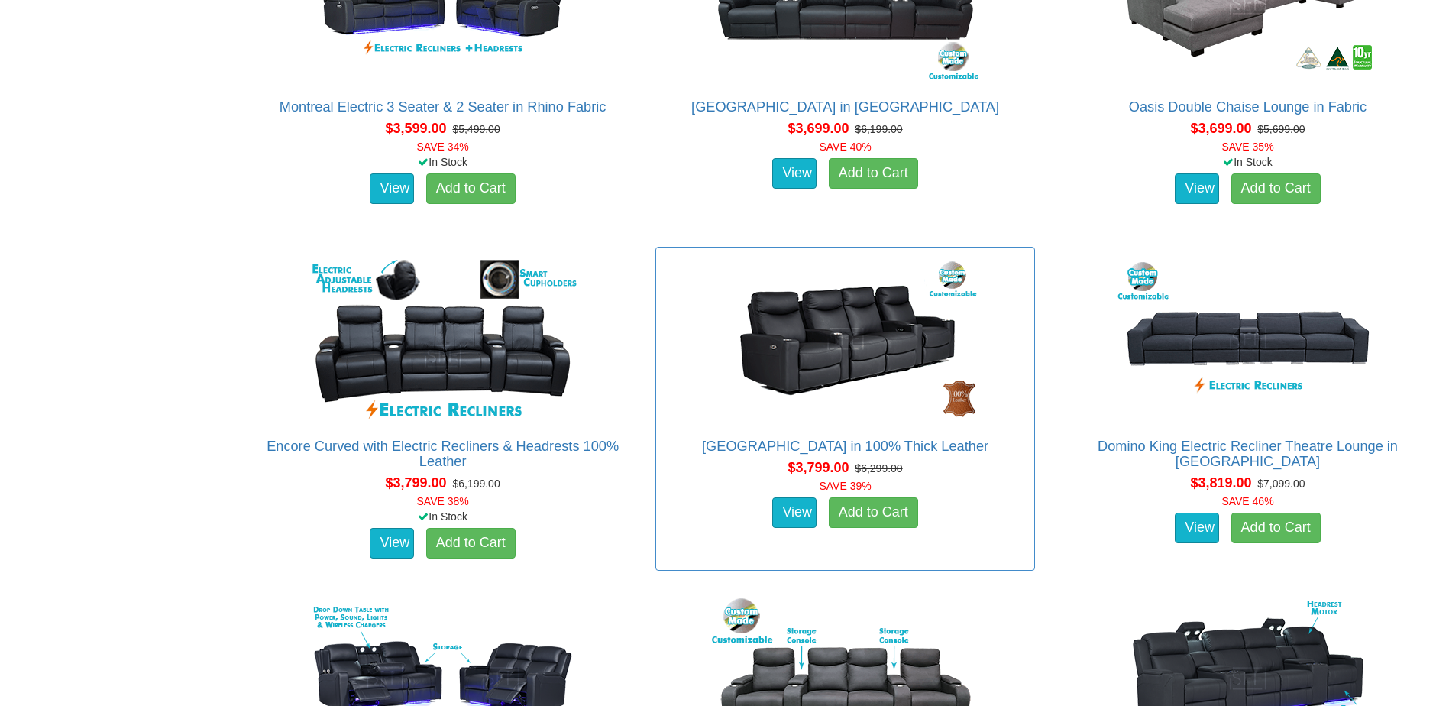
scroll to position [3209, 0]
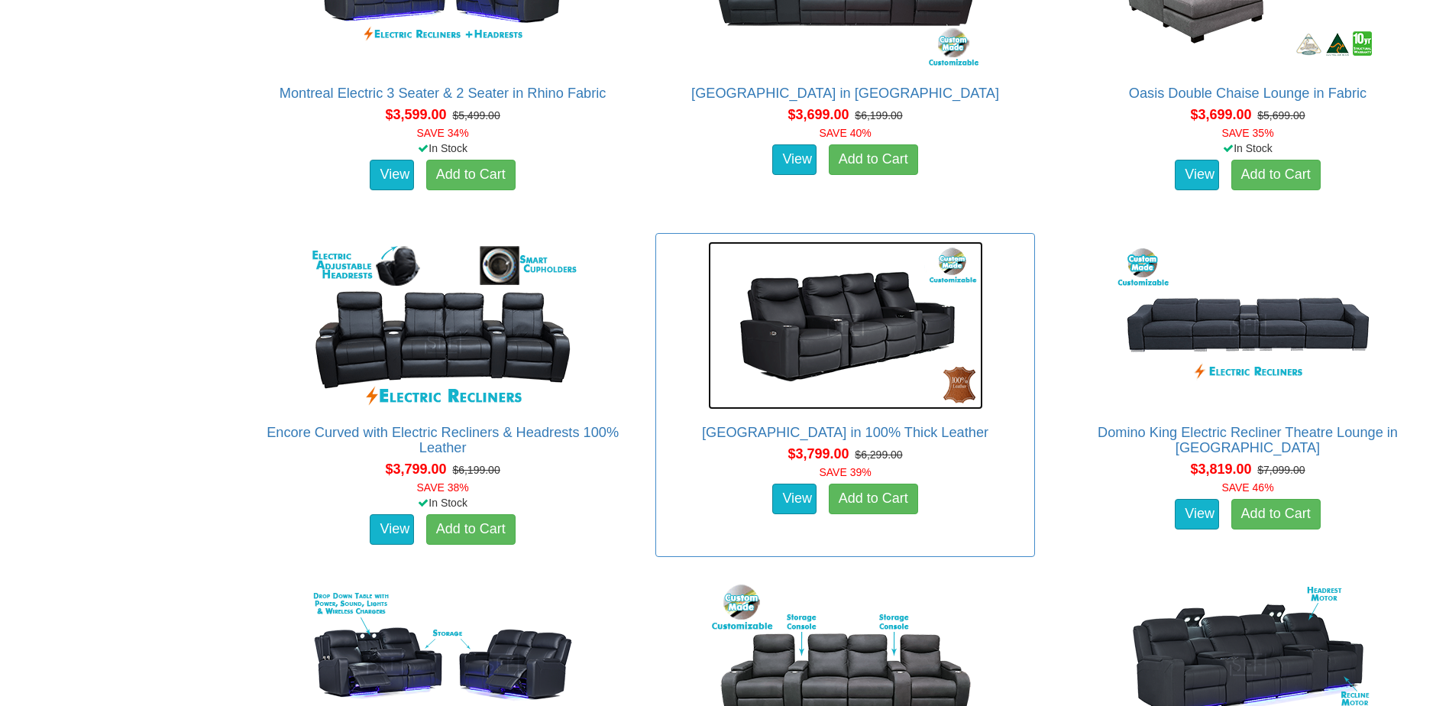
click at [854, 342] on img at bounding box center [845, 325] width 275 height 168
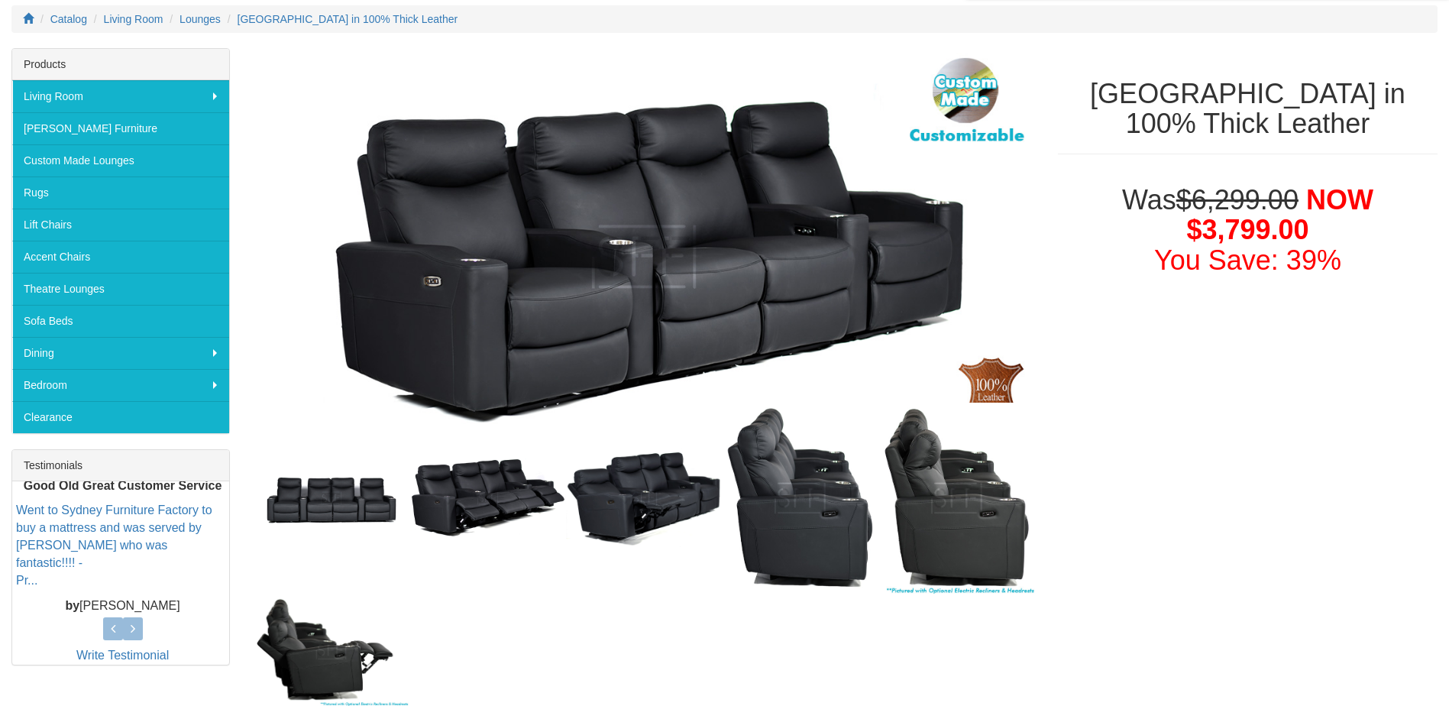
scroll to position [229, 0]
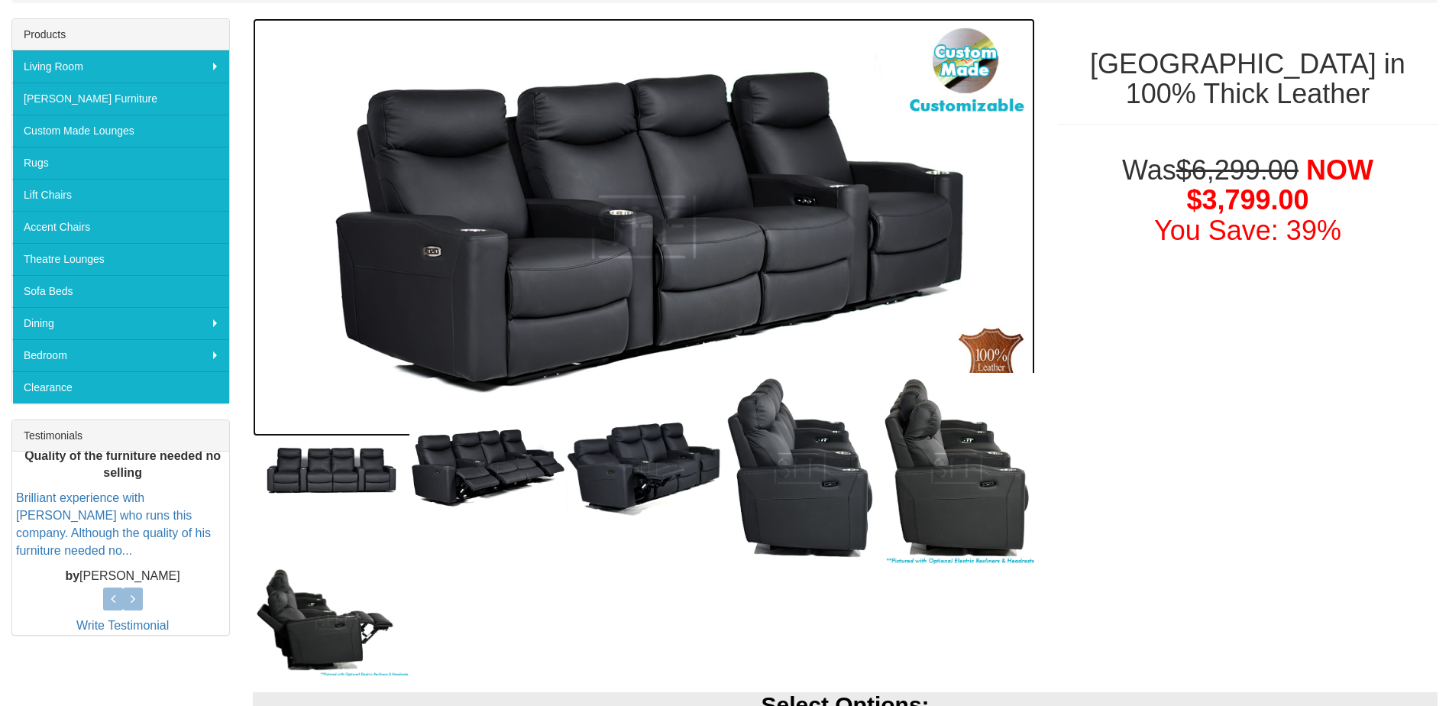
click at [675, 264] on img at bounding box center [644, 227] width 782 height 418
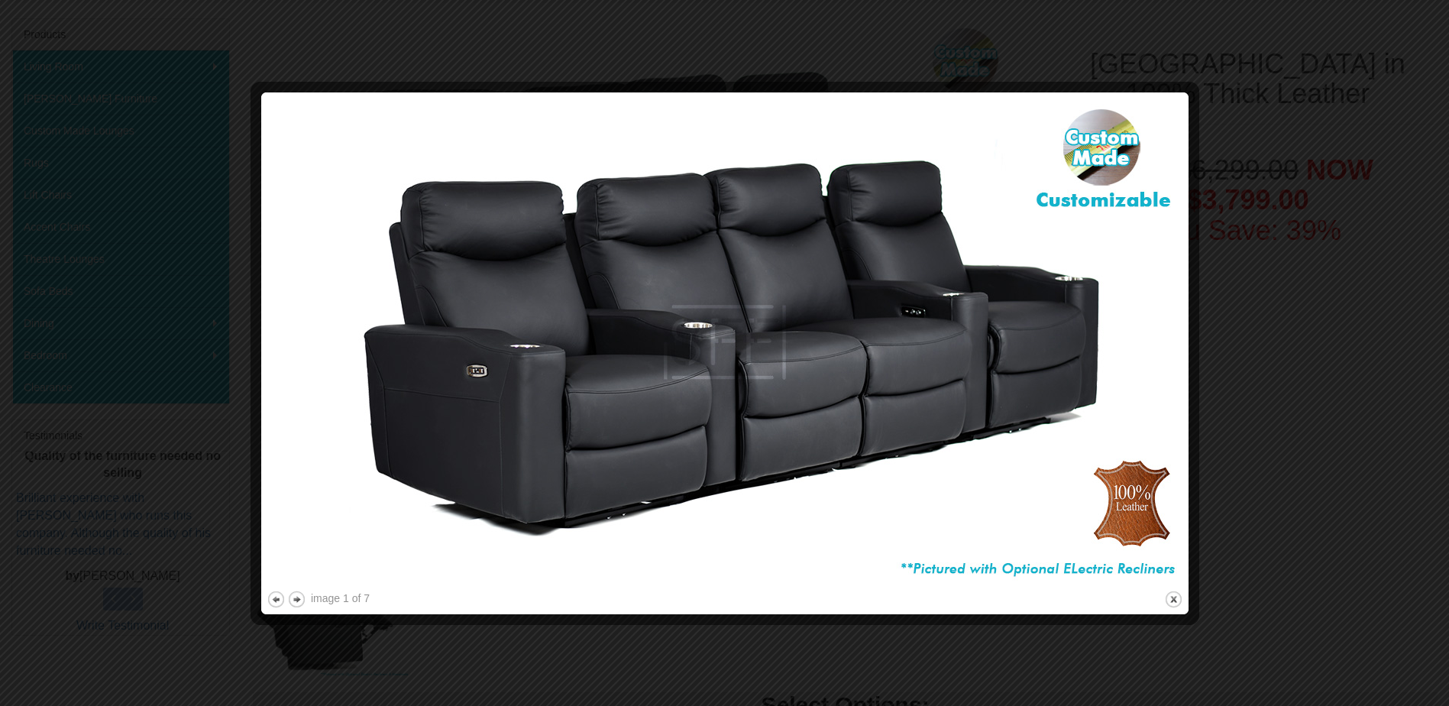
click at [740, 395] on img at bounding box center [725, 343] width 917 height 490
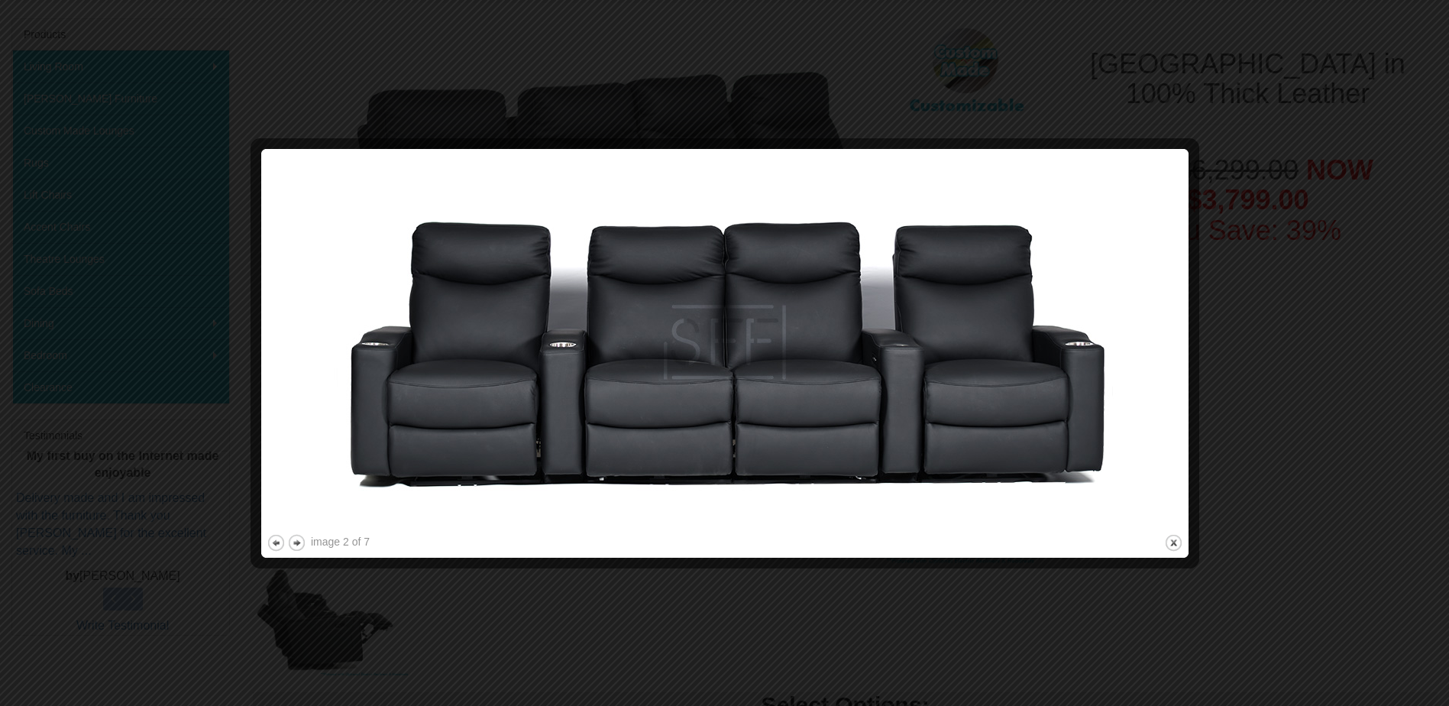
click at [973, 285] on img at bounding box center [725, 342] width 917 height 377
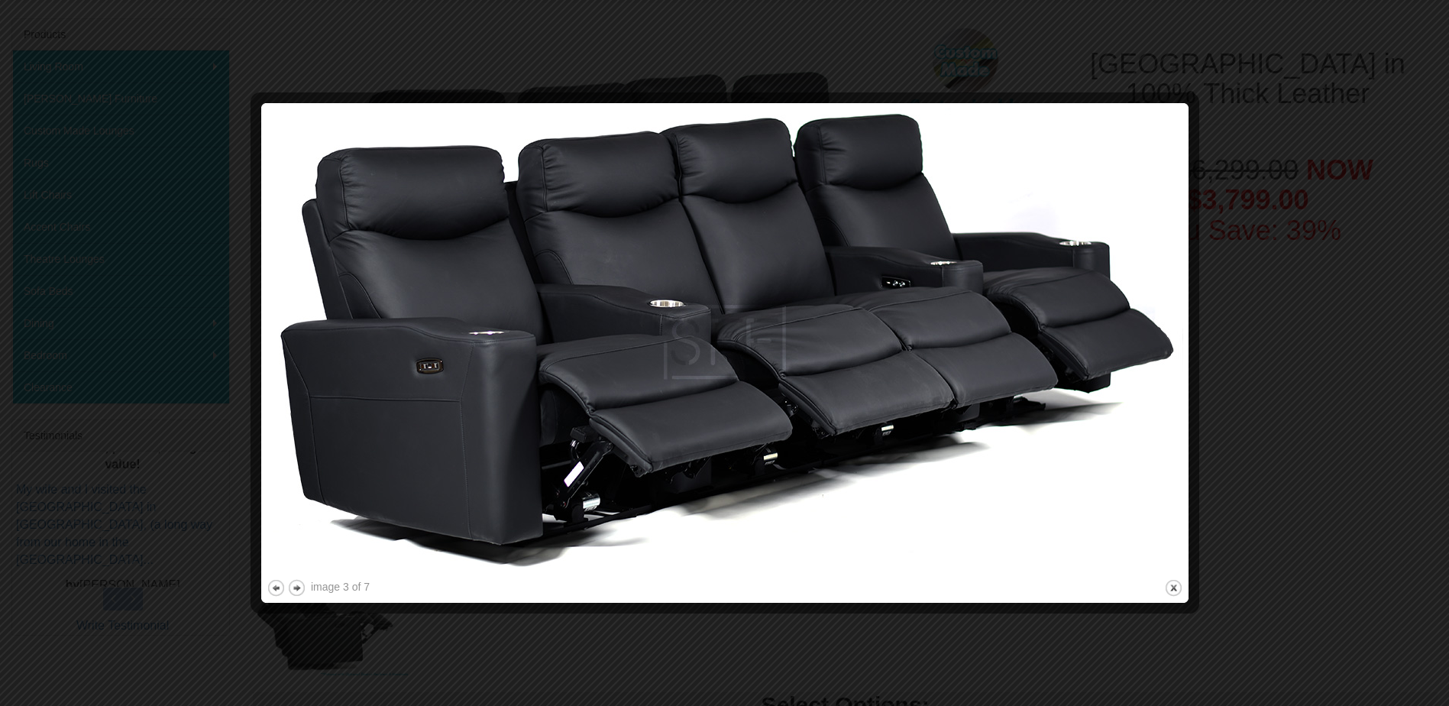
click at [973, 285] on img at bounding box center [725, 343] width 917 height 468
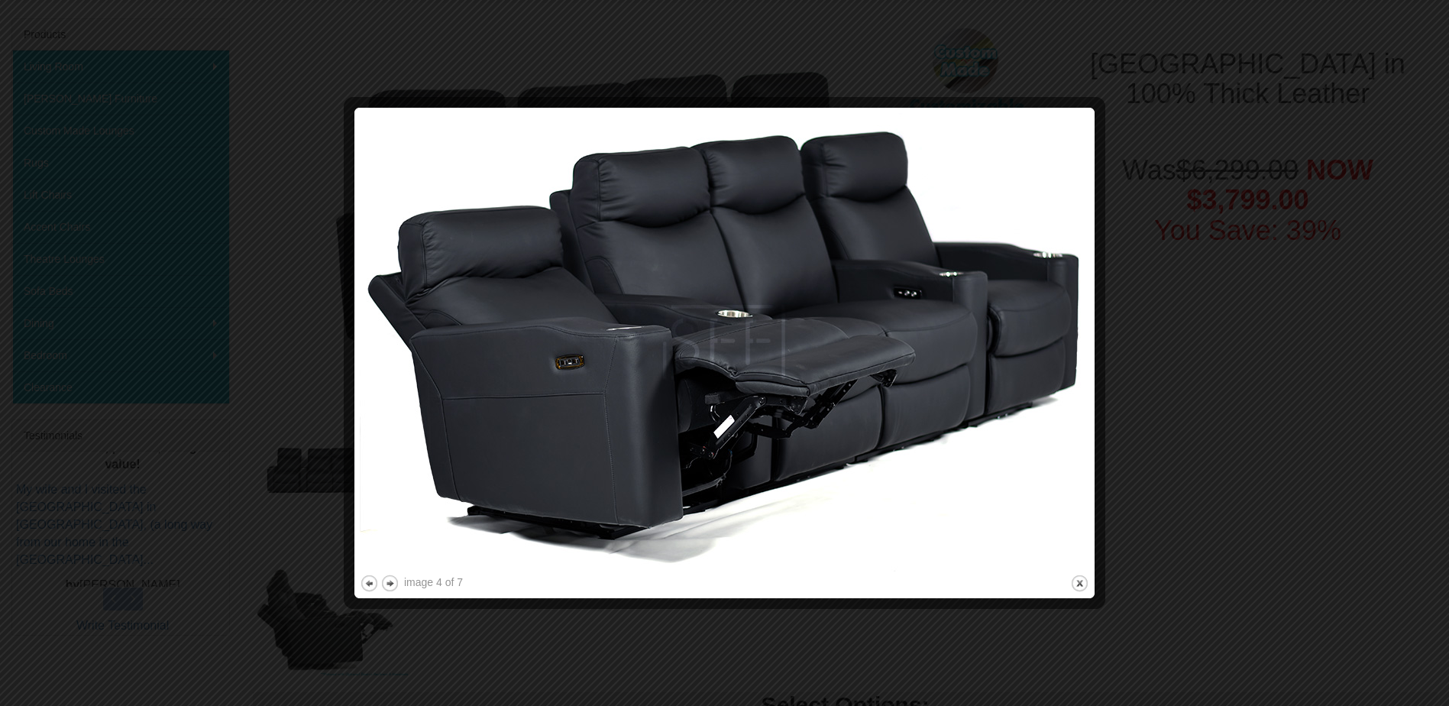
click at [973, 285] on img at bounding box center [725, 342] width 730 height 458
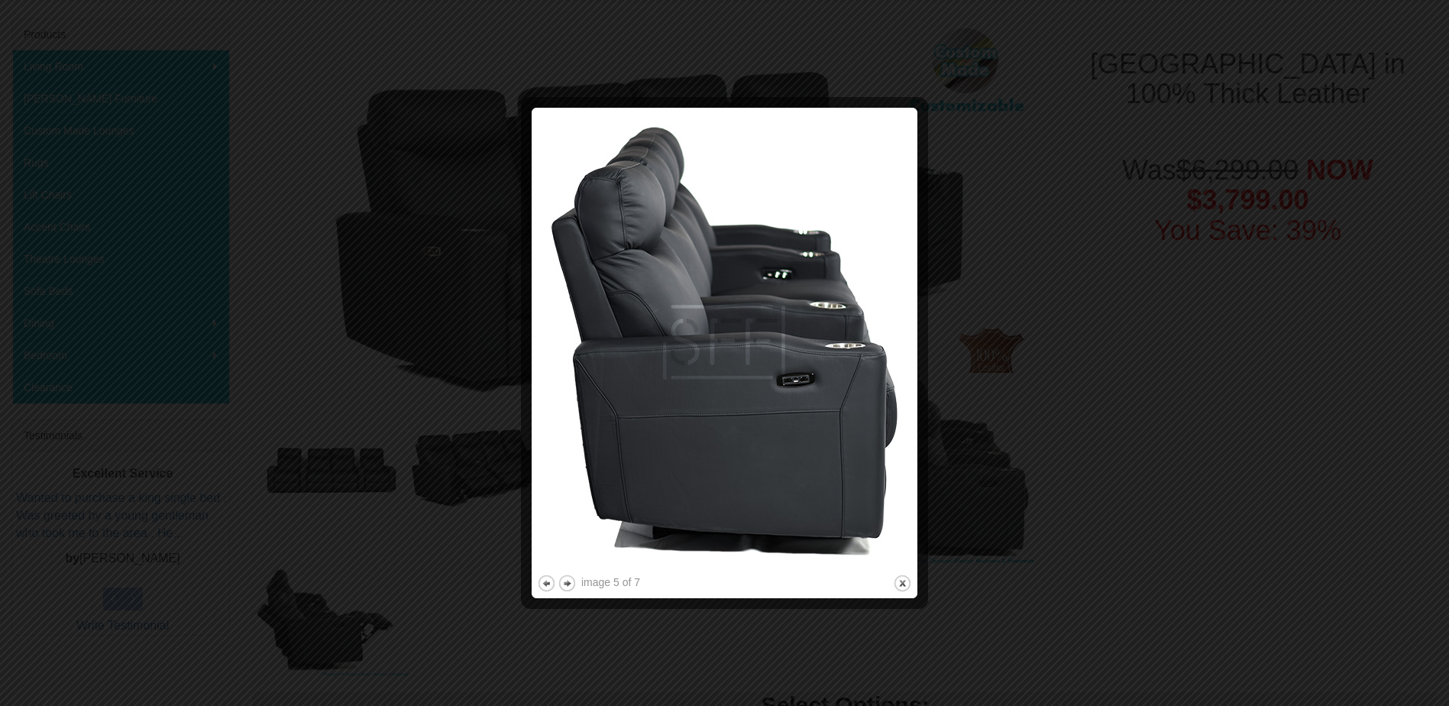
click at [973, 287] on div at bounding box center [724, 353] width 1449 height 706
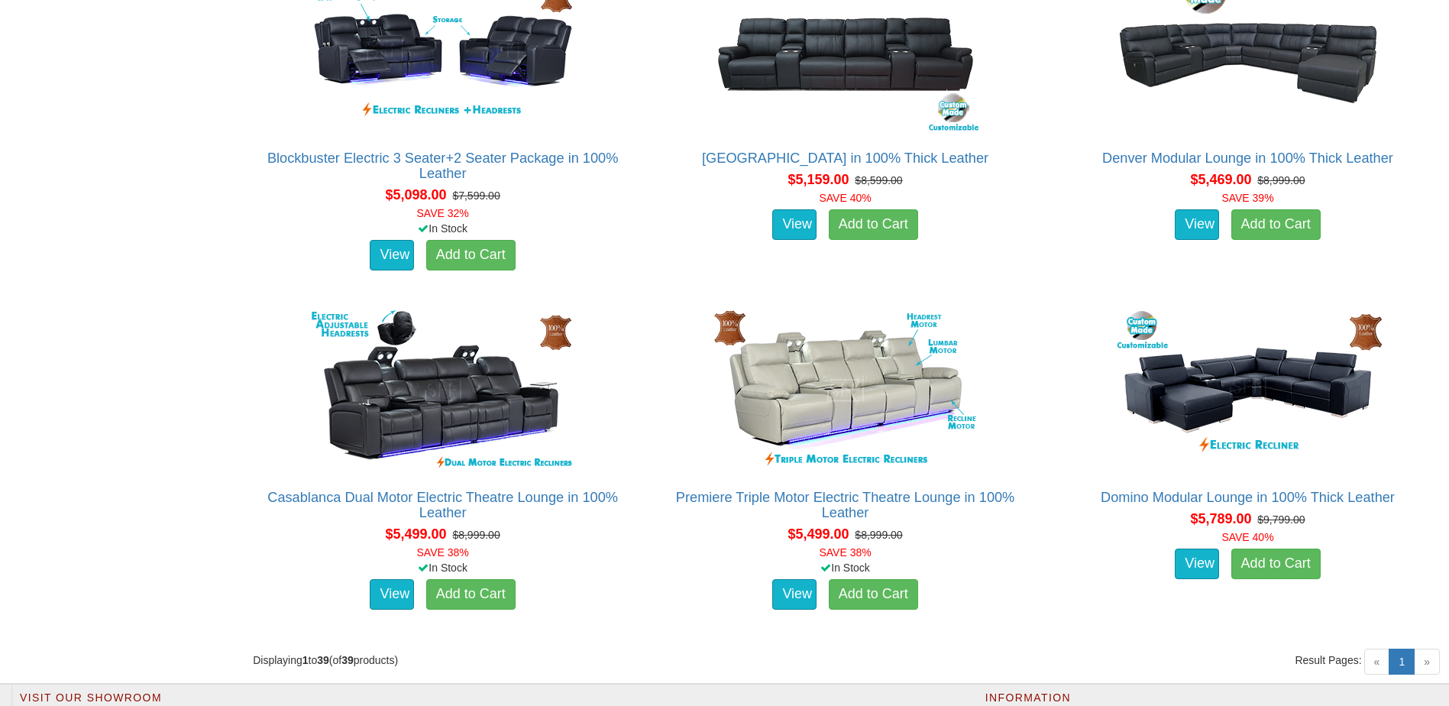
scroll to position [4814, 0]
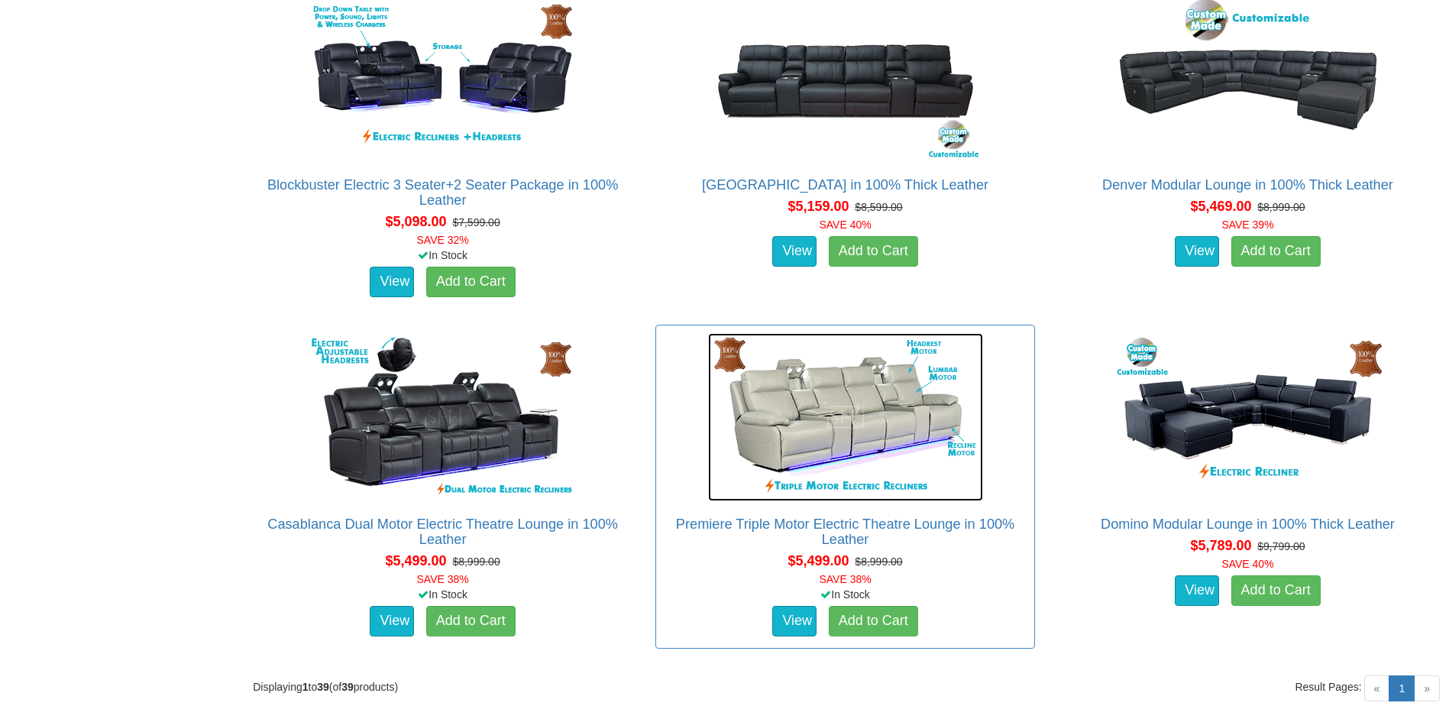
click at [817, 429] on img at bounding box center [845, 417] width 275 height 168
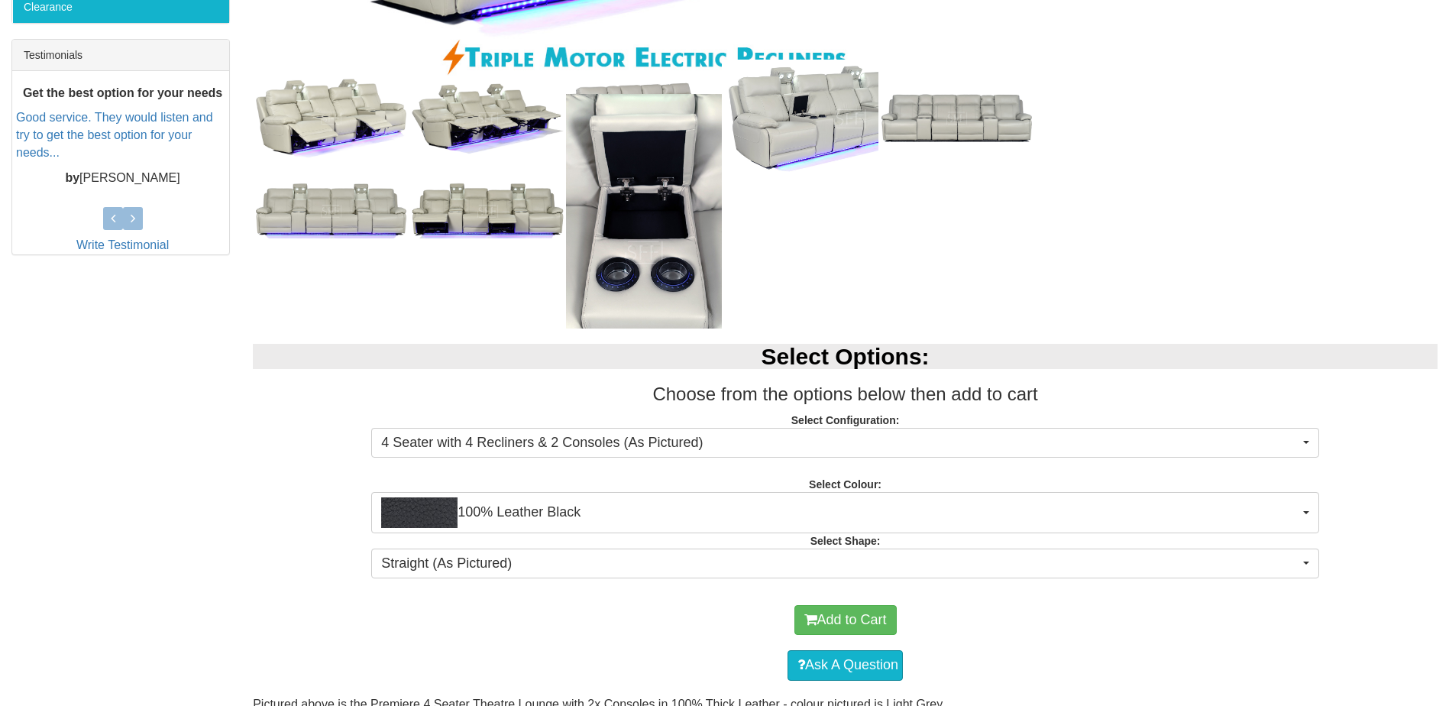
scroll to position [611, 0]
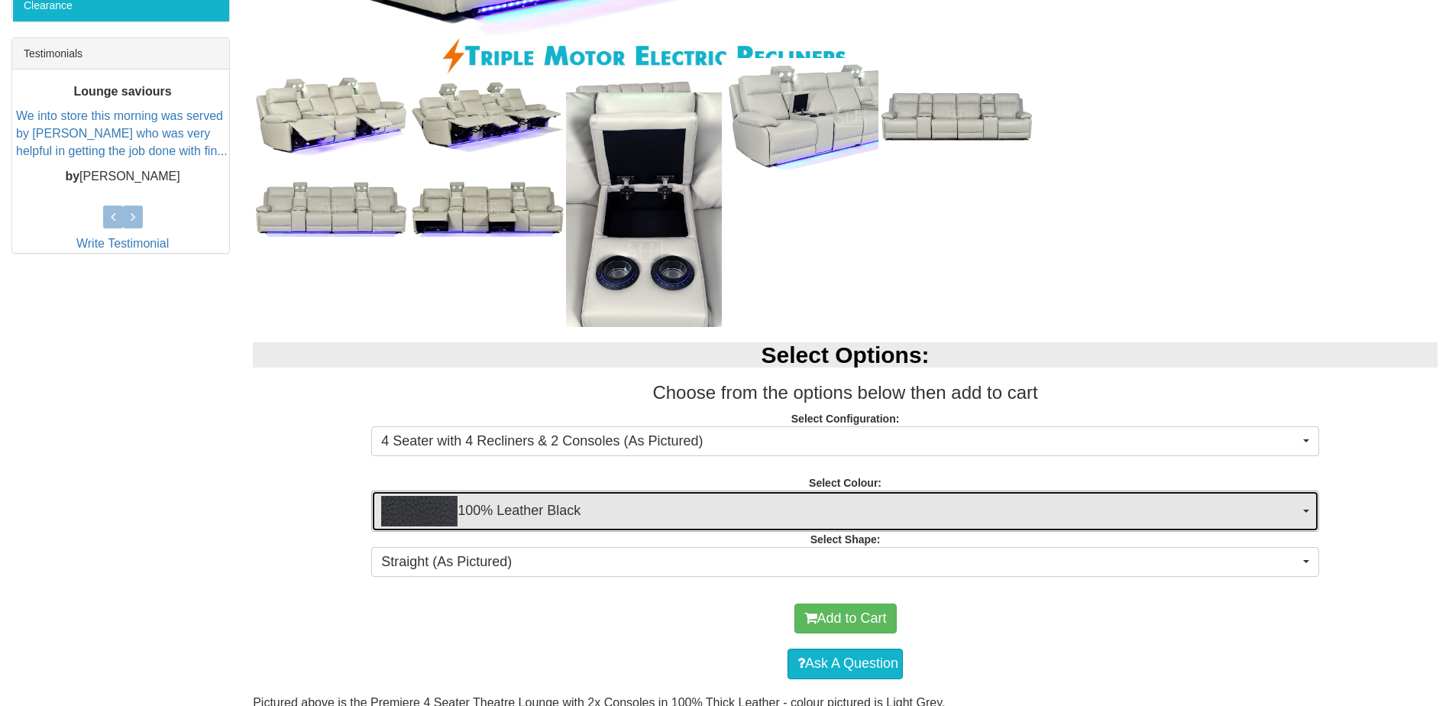
click at [1303, 513] on button "100% Leather Black" at bounding box center [845, 511] width 948 height 41
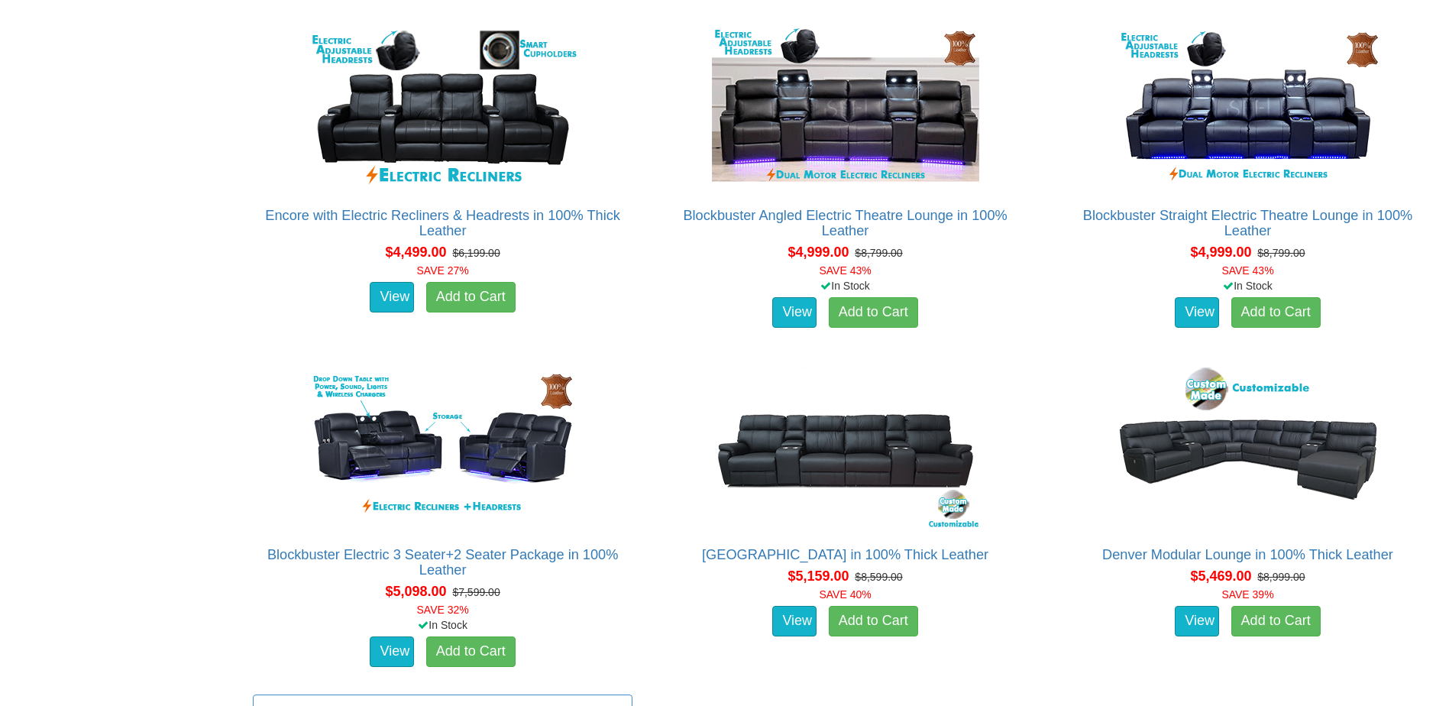
scroll to position [4355, 0]
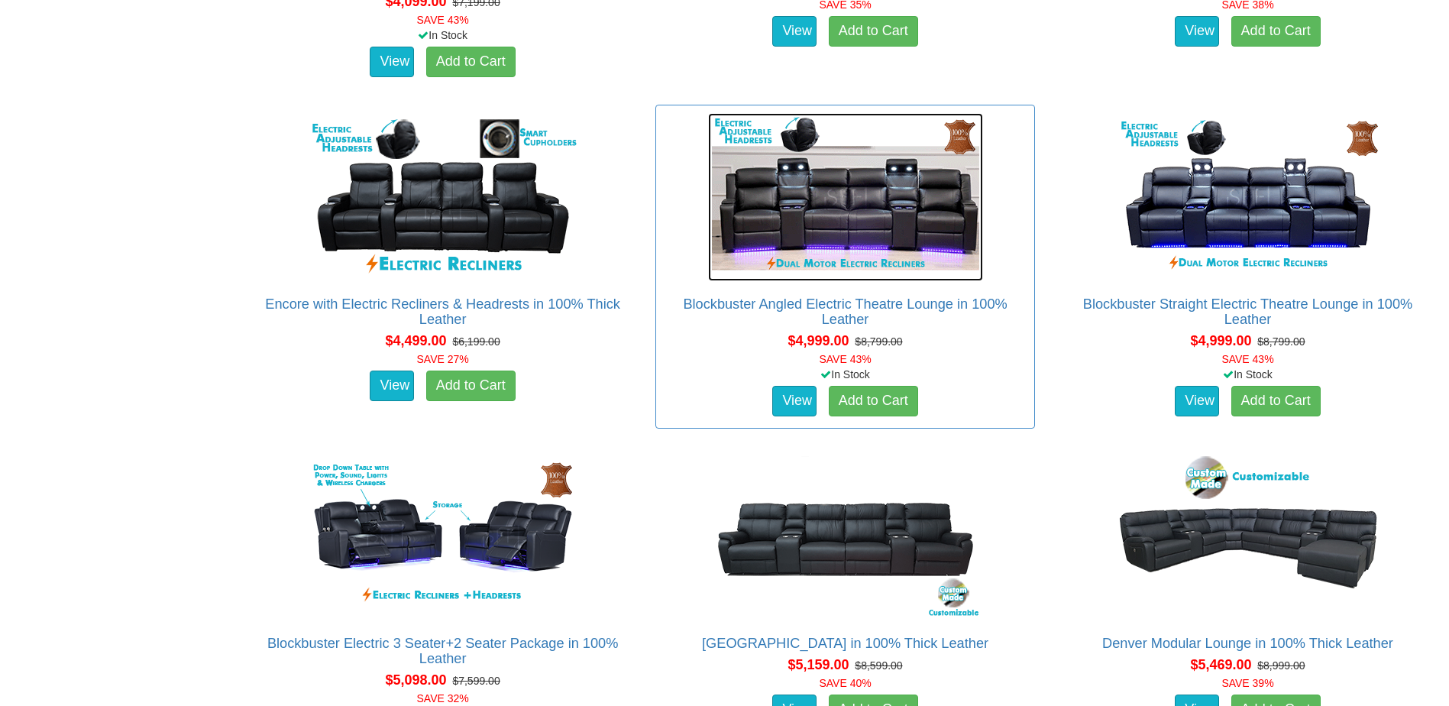
click at [851, 215] on img at bounding box center [845, 197] width 275 height 168
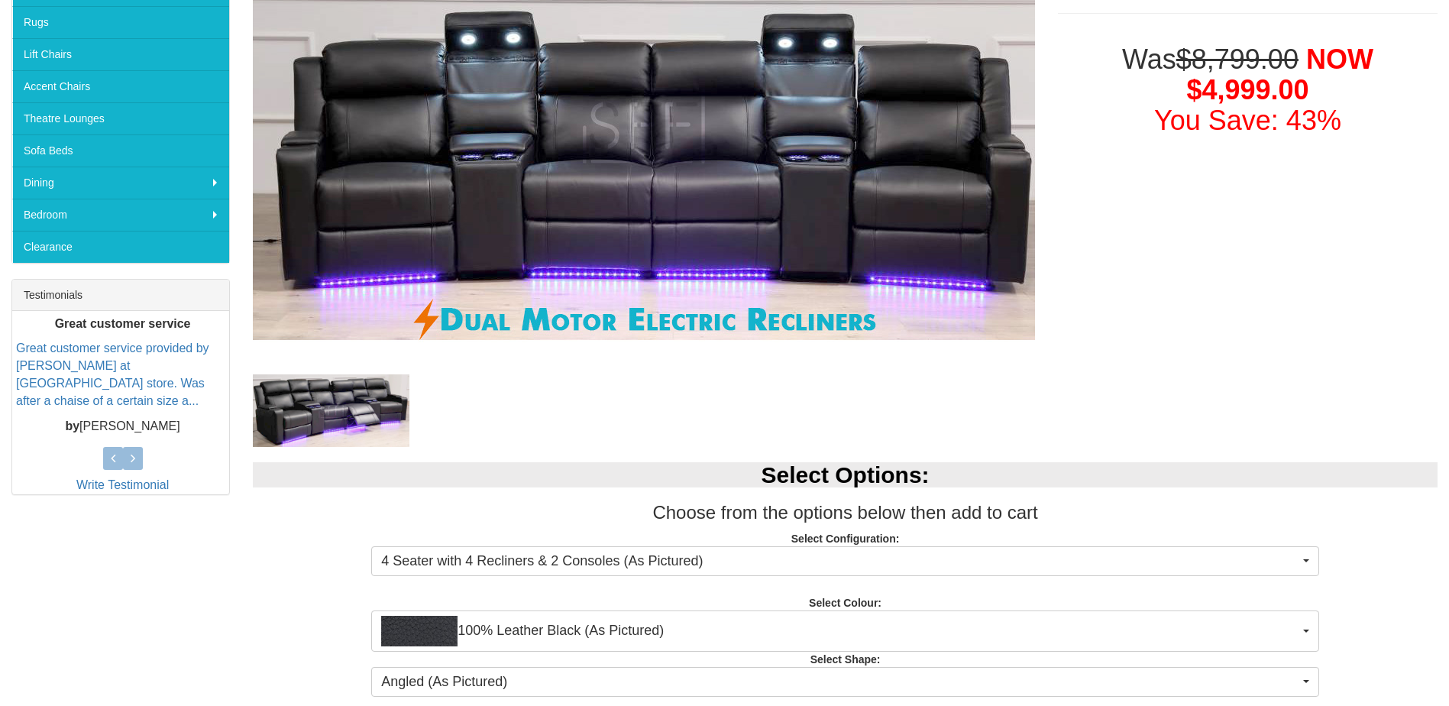
scroll to position [382, 0]
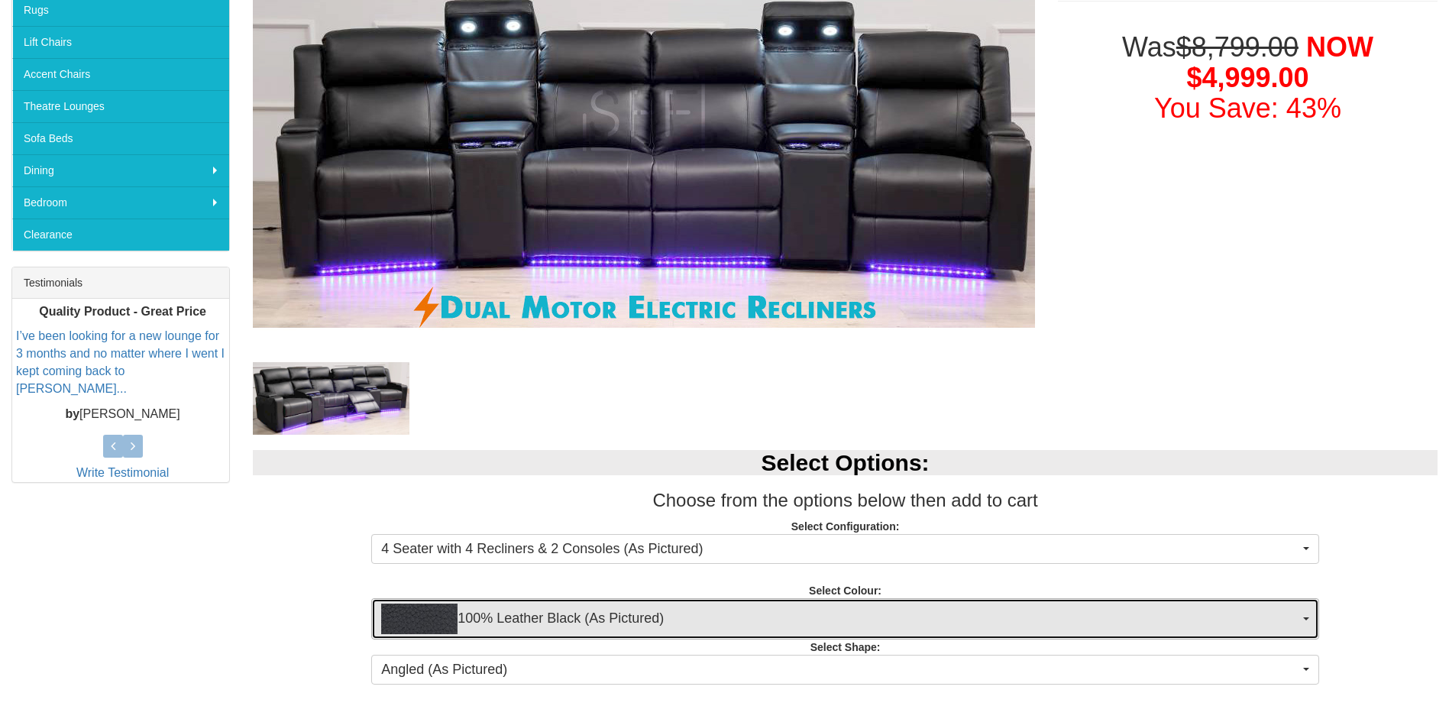
click at [1288, 614] on span "100% Leather Black (As Pictured)" at bounding box center [840, 619] width 918 height 31
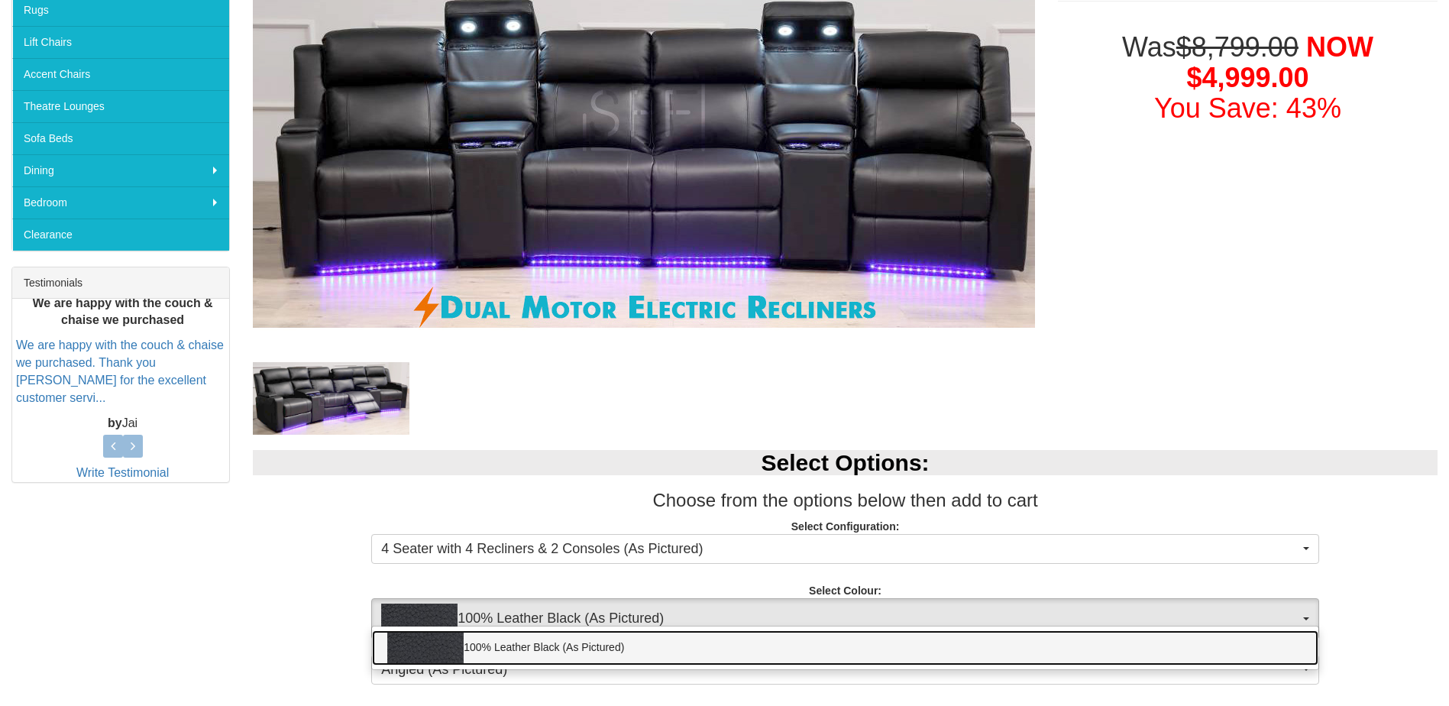
scroll to position [458, 0]
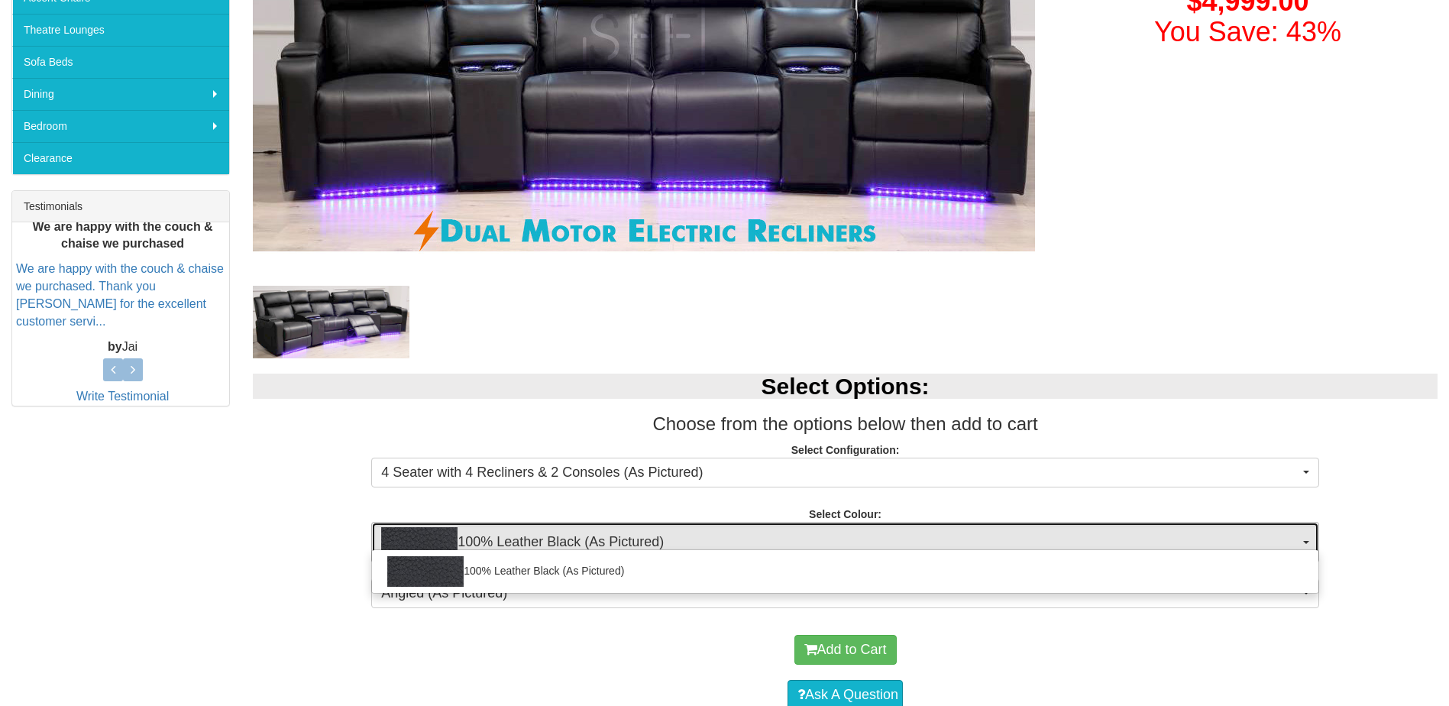
click at [1304, 543] on span "button" at bounding box center [1307, 542] width 6 height 3
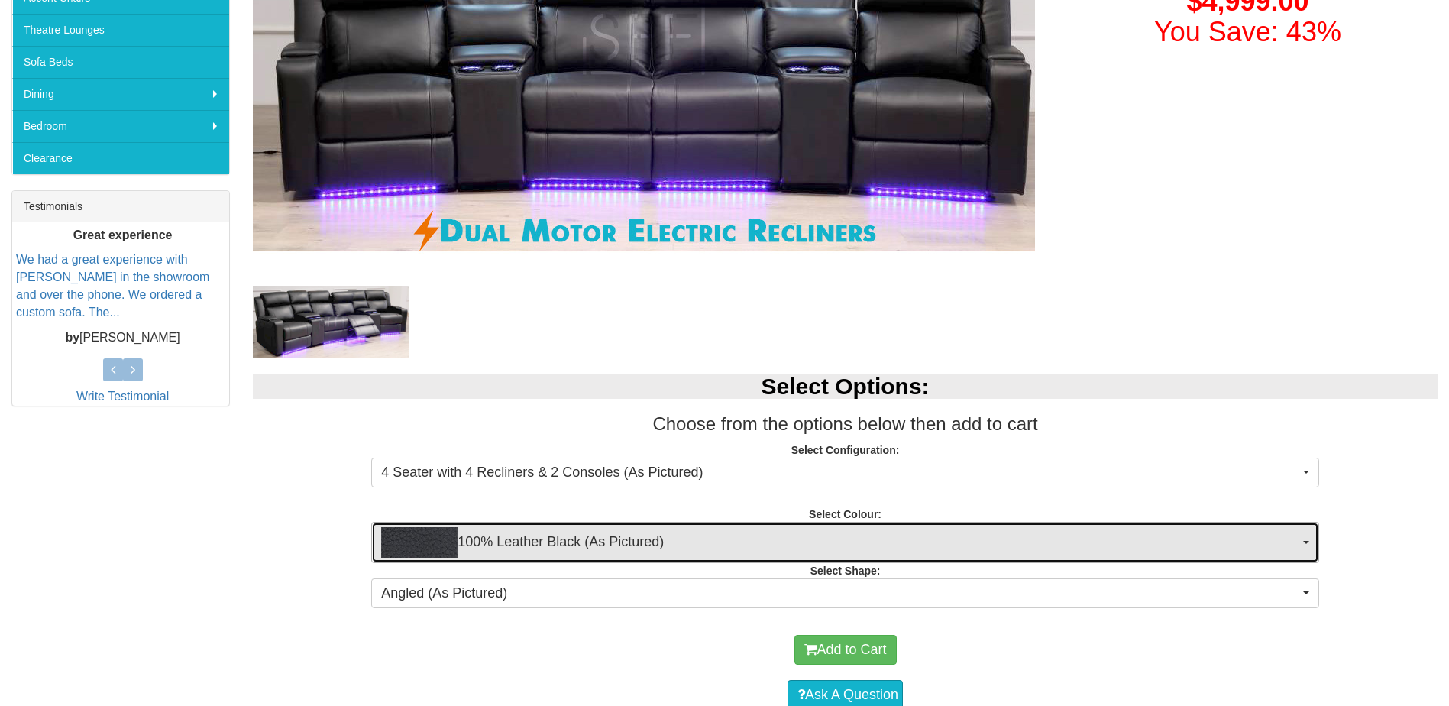
click at [1304, 543] on span "button" at bounding box center [1307, 542] width 6 height 3
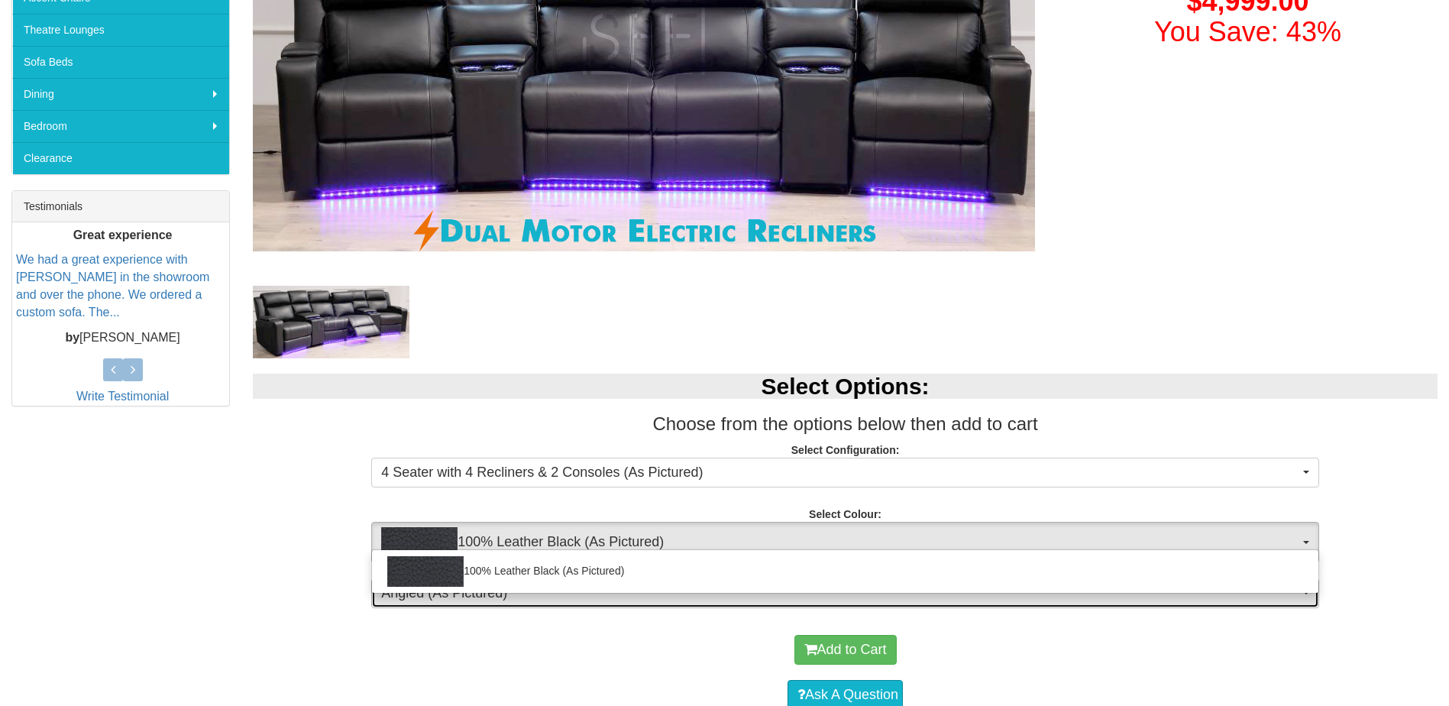
click at [499, 598] on span "Angled (As Pictured)" at bounding box center [840, 594] width 918 height 20
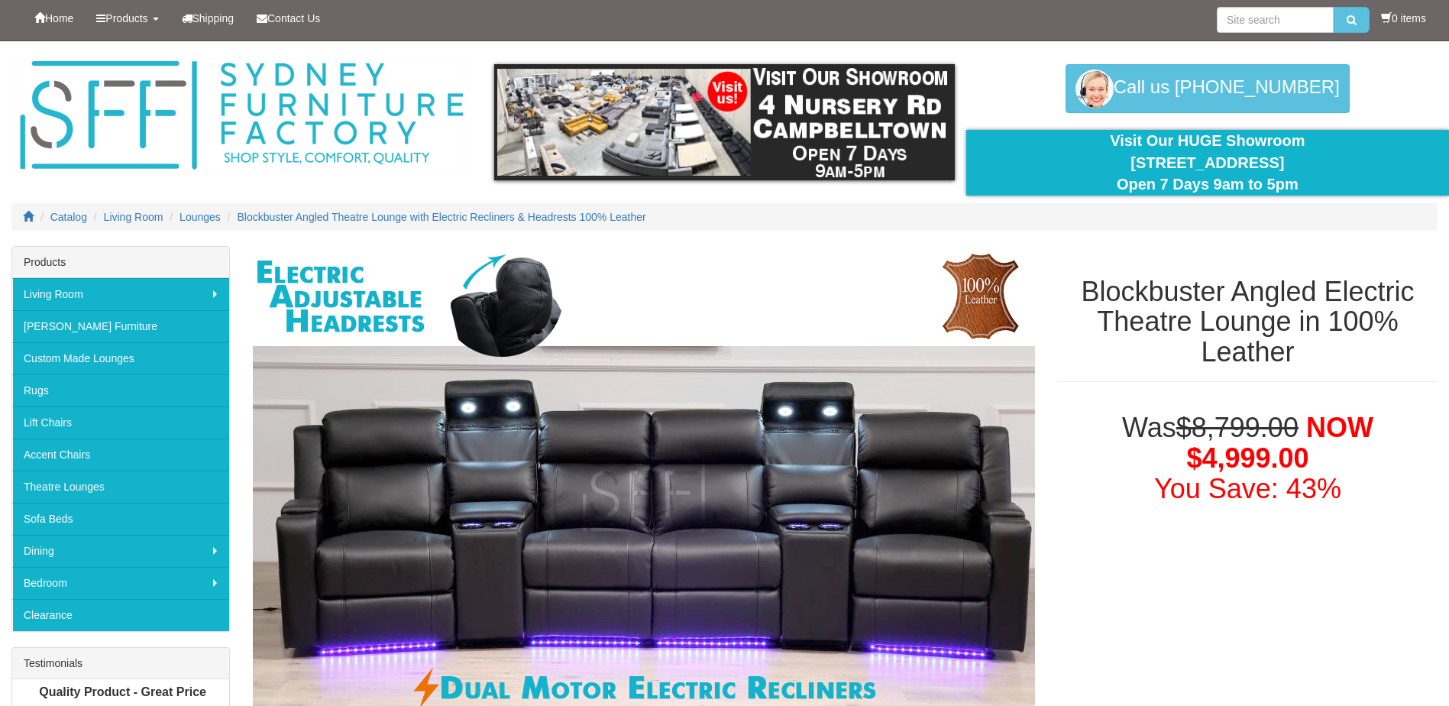
scroll to position [0, 0]
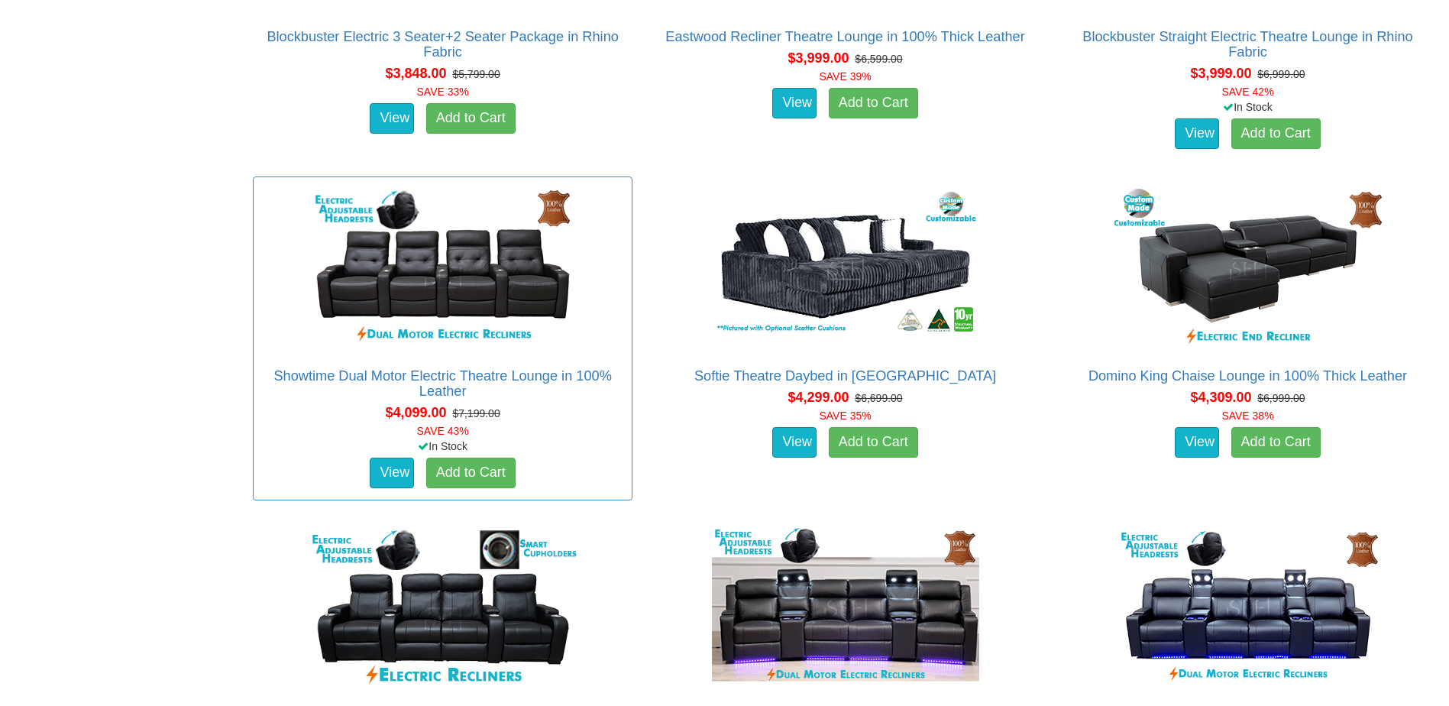
scroll to position [3744, 0]
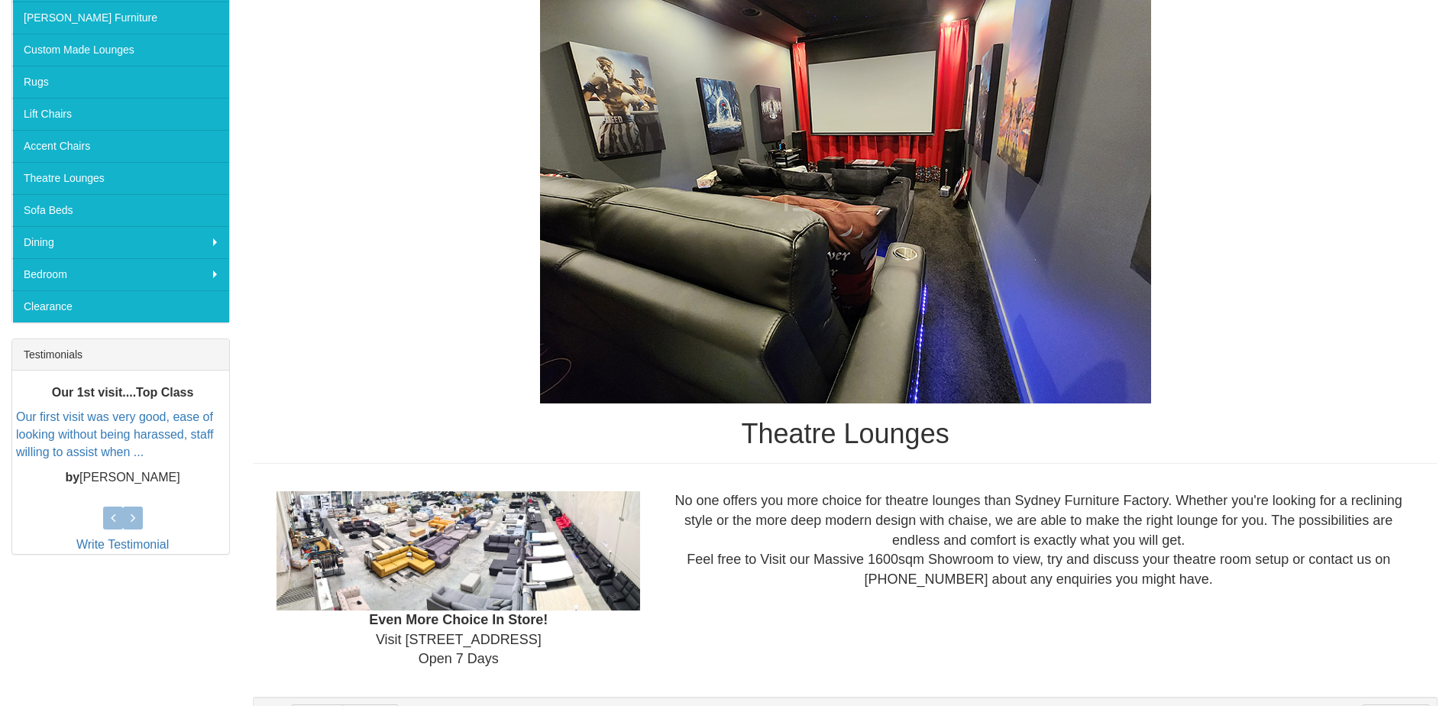
scroll to position [309, 0]
